Goal: Task Accomplishment & Management: Complete application form

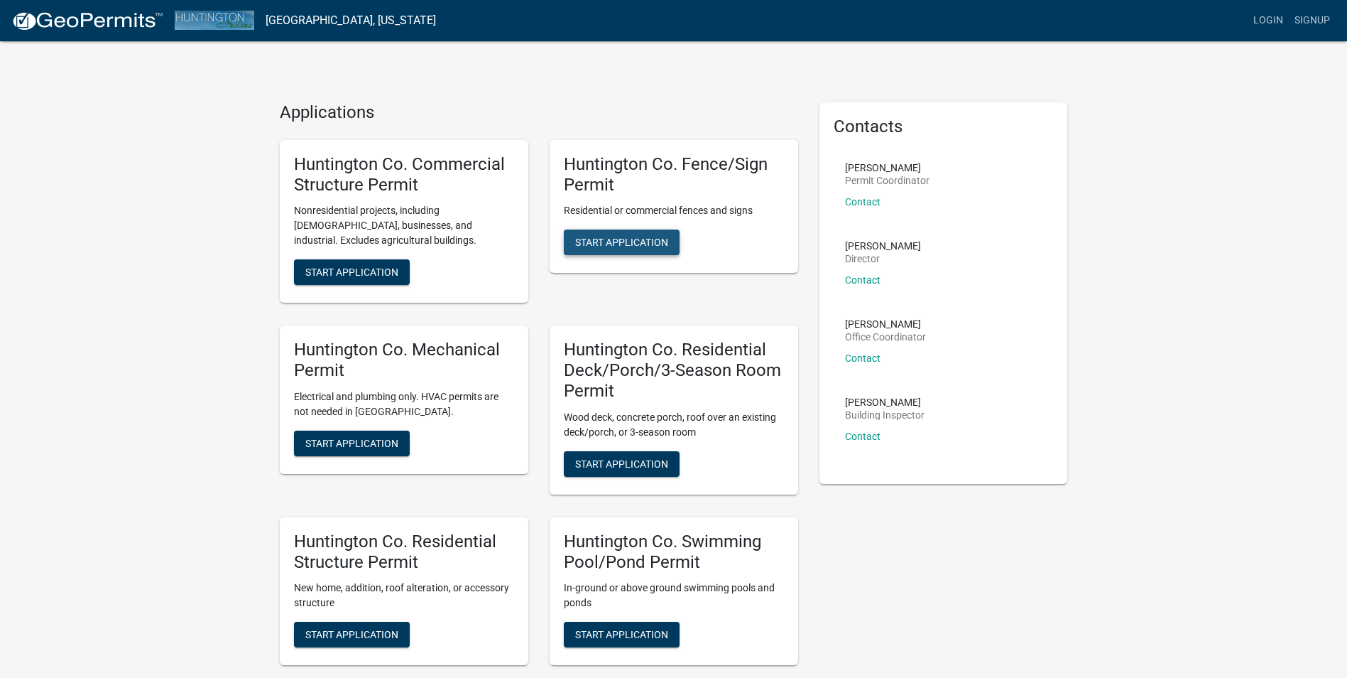
click at [647, 245] on span "Start Application" at bounding box center [621, 242] width 93 height 11
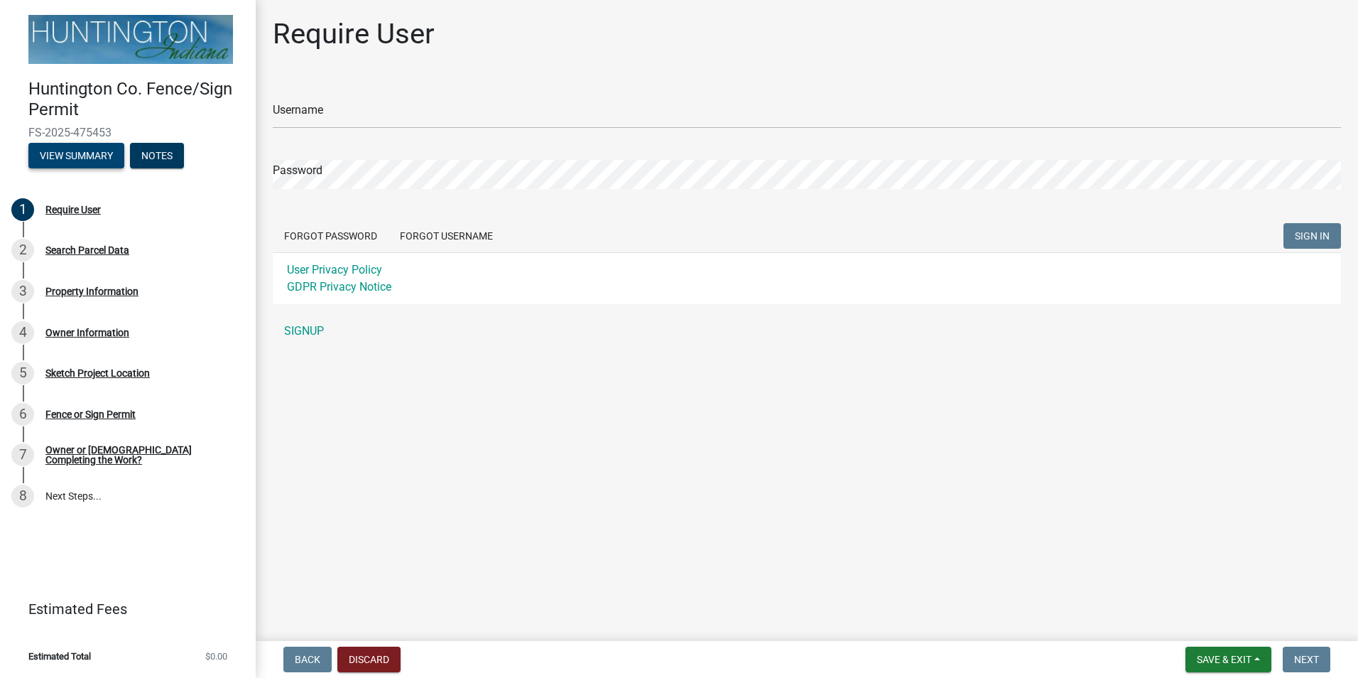
click at [63, 157] on button "View Summary" at bounding box center [76, 156] width 96 height 26
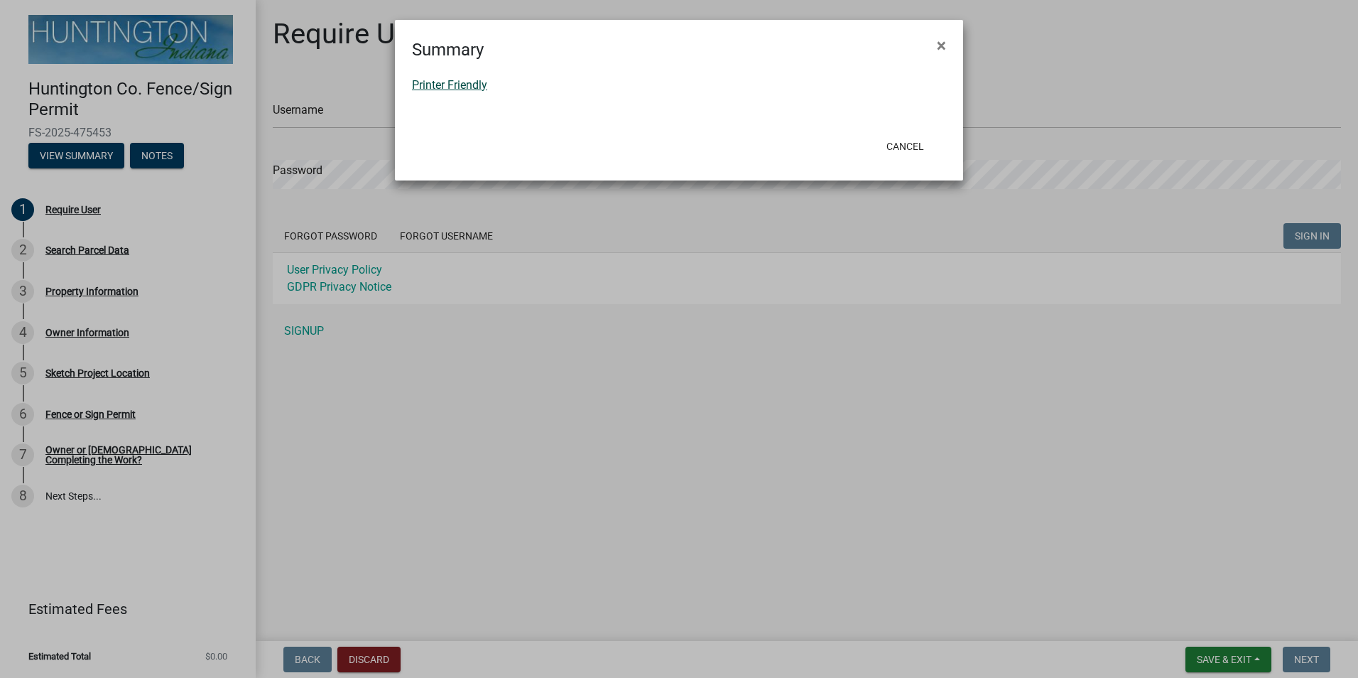
click at [456, 85] on link "Printer Friendly" at bounding box center [449, 84] width 75 height 13
